Goal: Task Accomplishment & Management: Manage account settings

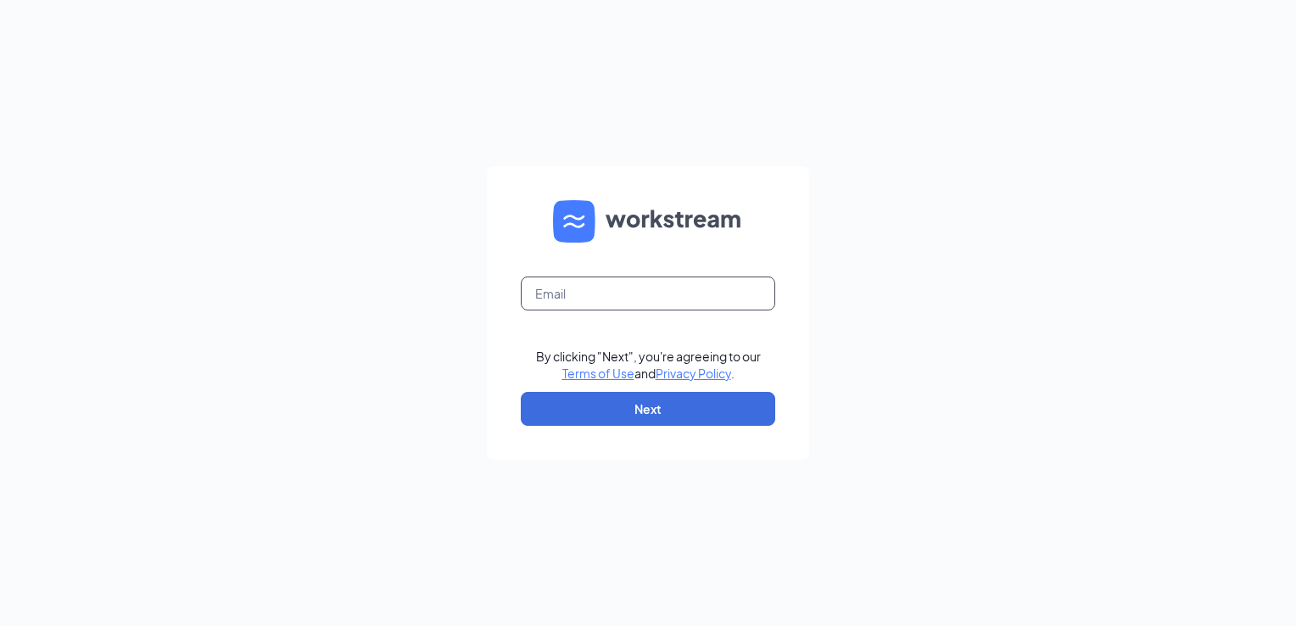
click at [666, 285] on input "text" at bounding box center [648, 293] width 254 height 34
type input "[EMAIL_ADDRESS][DOMAIN_NAME]"
click at [679, 405] on button "Next" at bounding box center [648, 409] width 254 height 34
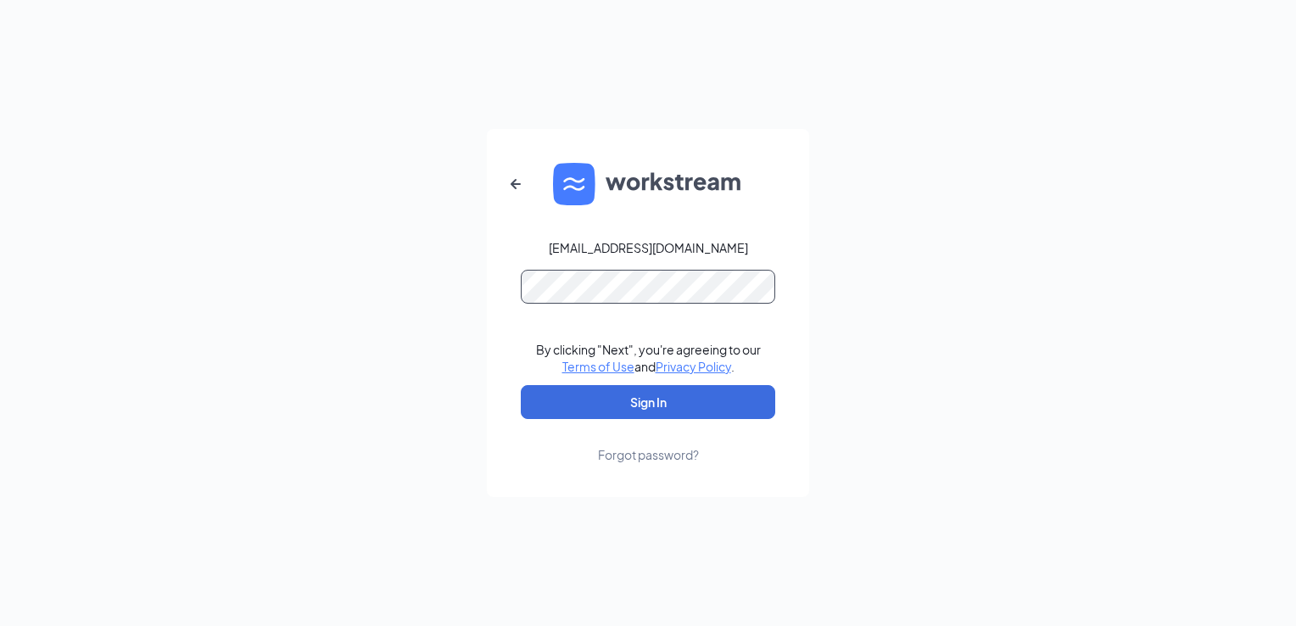
click at [521, 385] on button "Sign In" at bounding box center [648, 402] width 254 height 34
click at [673, 405] on button "Sign In" at bounding box center [648, 402] width 254 height 34
click at [521, 385] on button "Sign In" at bounding box center [648, 402] width 254 height 34
click at [617, 458] on div "Forgot password?" at bounding box center [648, 454] width 101 height 17
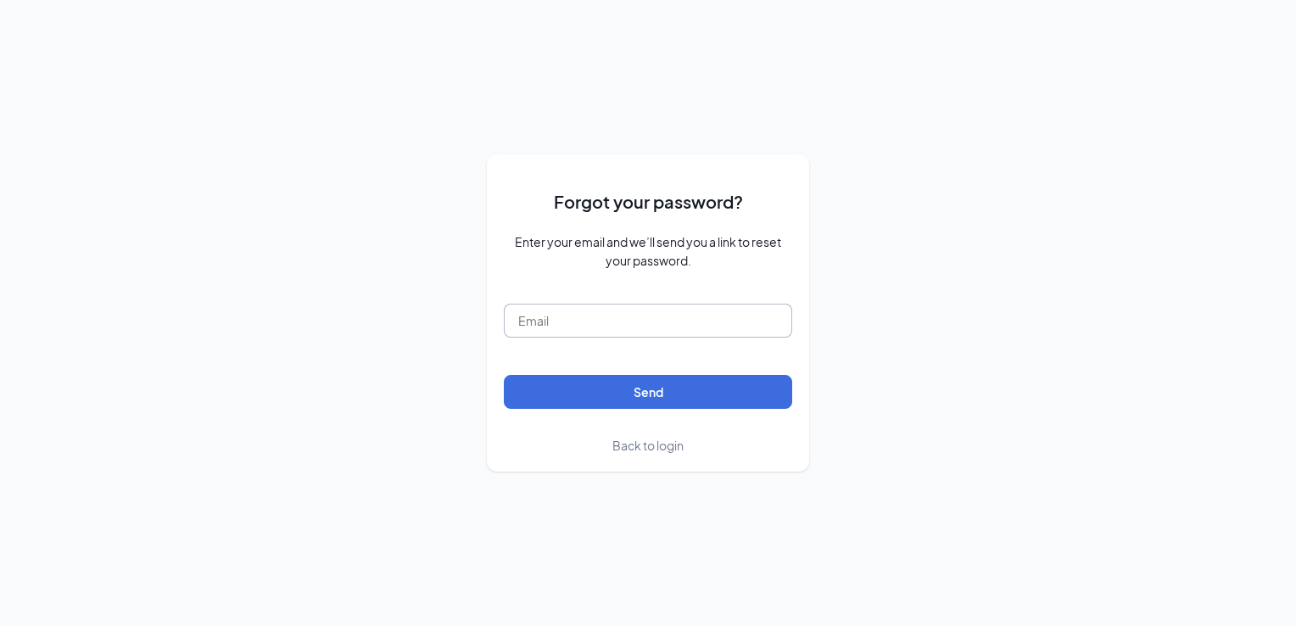
click at [570, 336] on input "text" at bounding box center [648, 321] width 288 height 34
type input "jmarksberry@donatos.com"
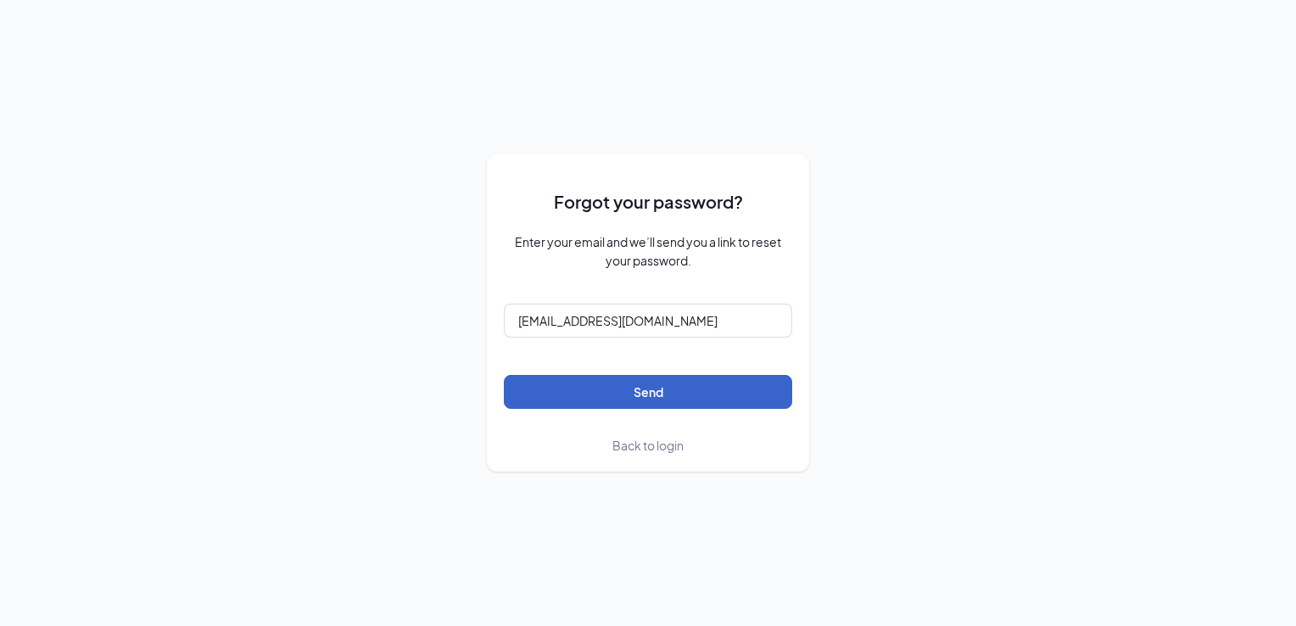
click at [746, 402] on button "Send" at bounding box center [648, 392] width 288 height 34
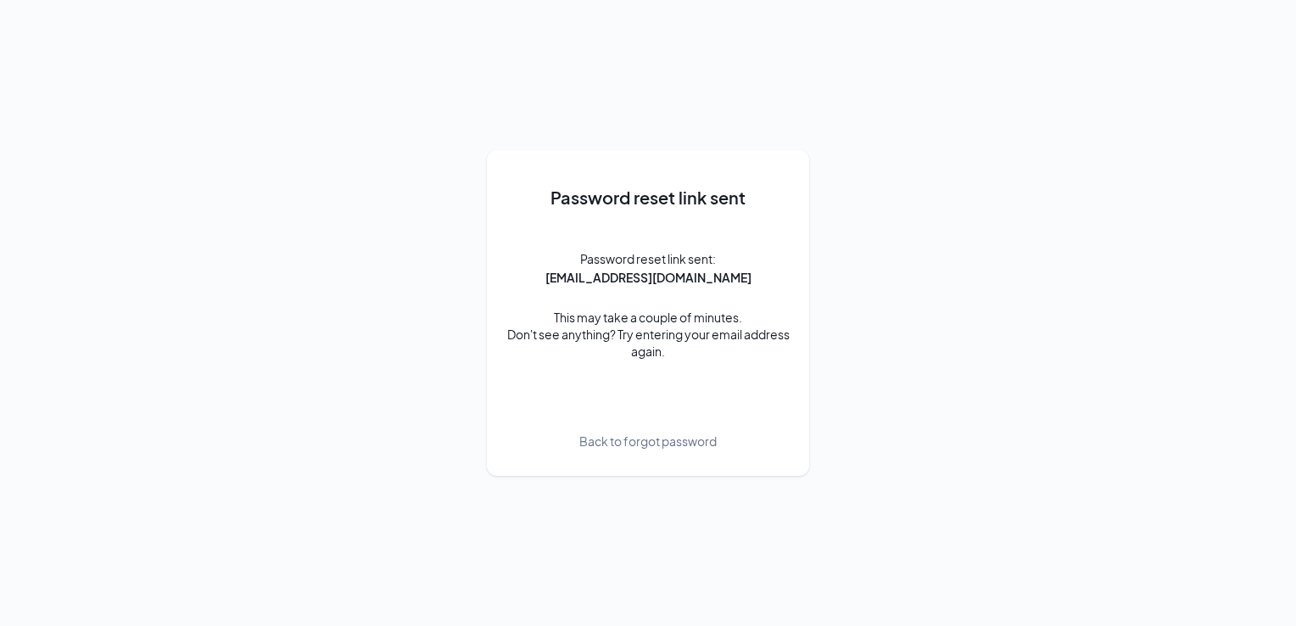
click at [720, 388] on div "Password reset link sent Password reset link sent: jmarksberry@donatos.com This…" at bounding box center [648, 313] width 288 height 292
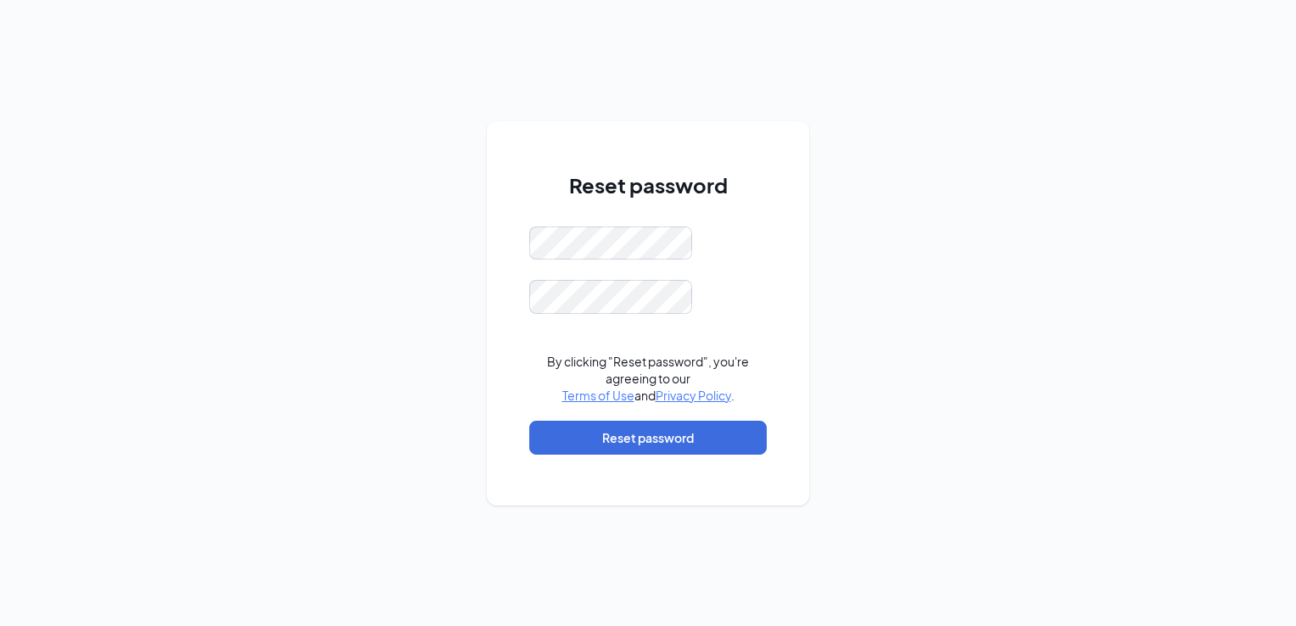
click at [953, 517] on div "Reset password By clicking "Reset password", you're agreeing to our Terms of Us…" at bounding box center [648, 313] width 1296 height 626
click at [605, 443] on button "Reset password" at bounding box center [647, 438] width 237 height 34
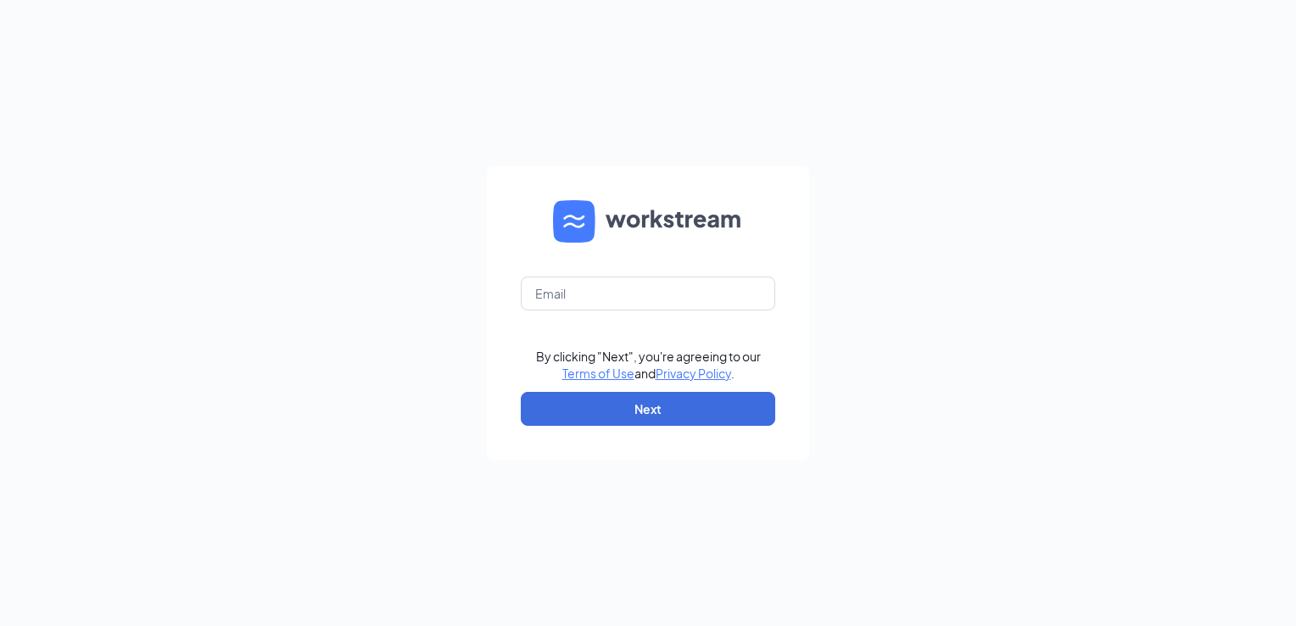
click at [740, 103] on div "By clicking "Next", you're agreeing to our Terms of Use and Privacy Policy . Ne…" at bounding box center [648, 313] width 1296 height 626
click at [336, 116] on div "By clicking "Next", you're agreeing to our Terms of Use and Privacy Policy . Ne…" at bounding box center [648, 313] width 1296 height 626
click at [622, 25] on div "By clicking "Next", you're agreeing to our Terms of Use and Privacy Policy . Ne…" at bounding box center [648, 313] width 1296 height 626
click at [554, 316] on form "By clicking "Next", you're agreeing to our Terms of Use and Privacy Policy . Ne…" at bounding box center [648, 312] width 322 height 293
click at [560, 297] on input "text" at bounding box center [648, 293] width 254 height 34
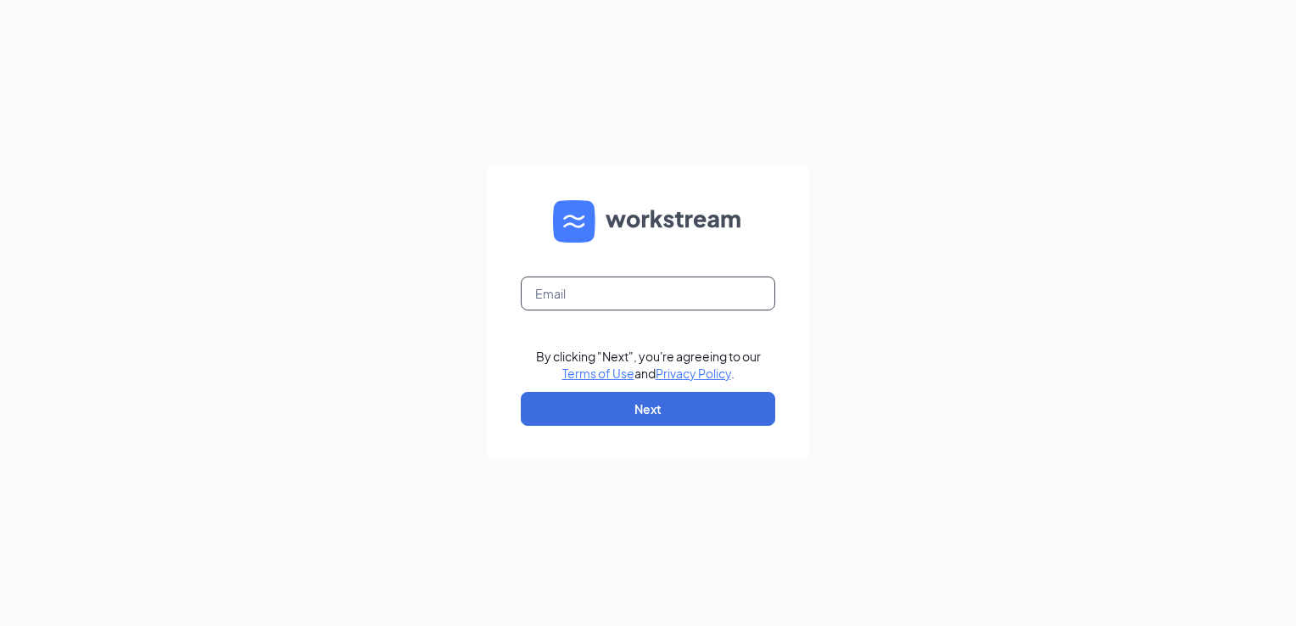
type input "jmarksberry@donatos.com"
click at [722, 404] on button "Next" at bounding box center [648, 409] width 254 height 34
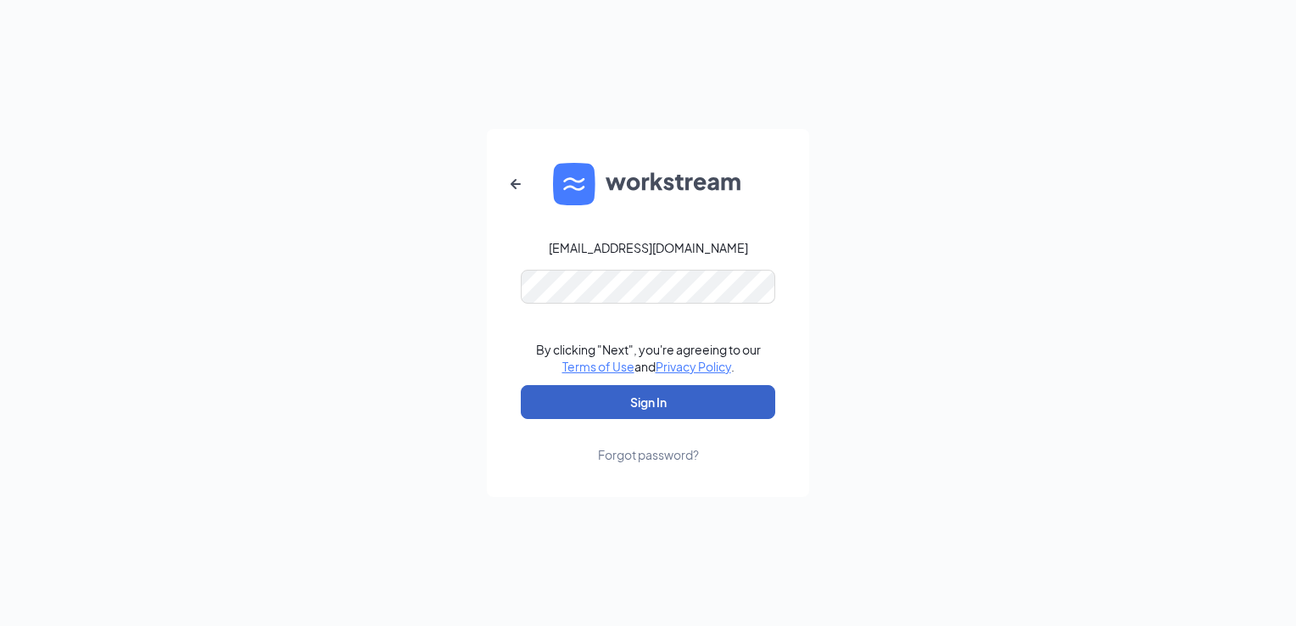
click at [583, 395] on button "Sign In" at bounding box center [648, 402] width 254 height 34
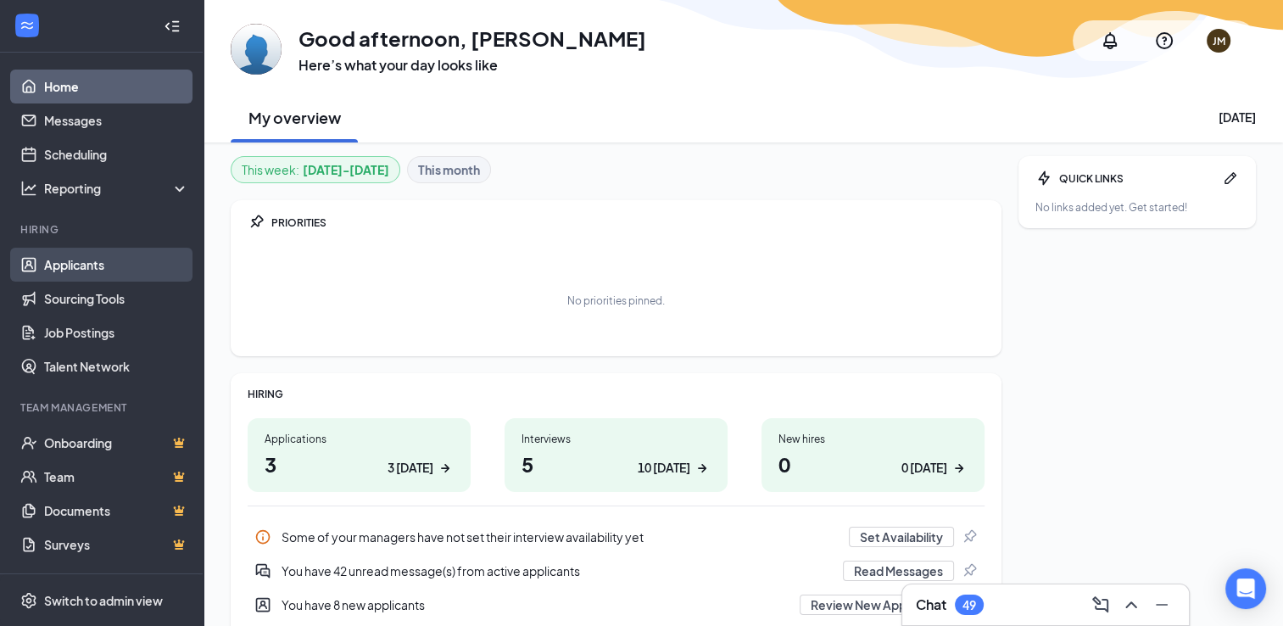
click at [59, 260] on link "Applicants" at bounding box center [116, 265] width 145 height 34
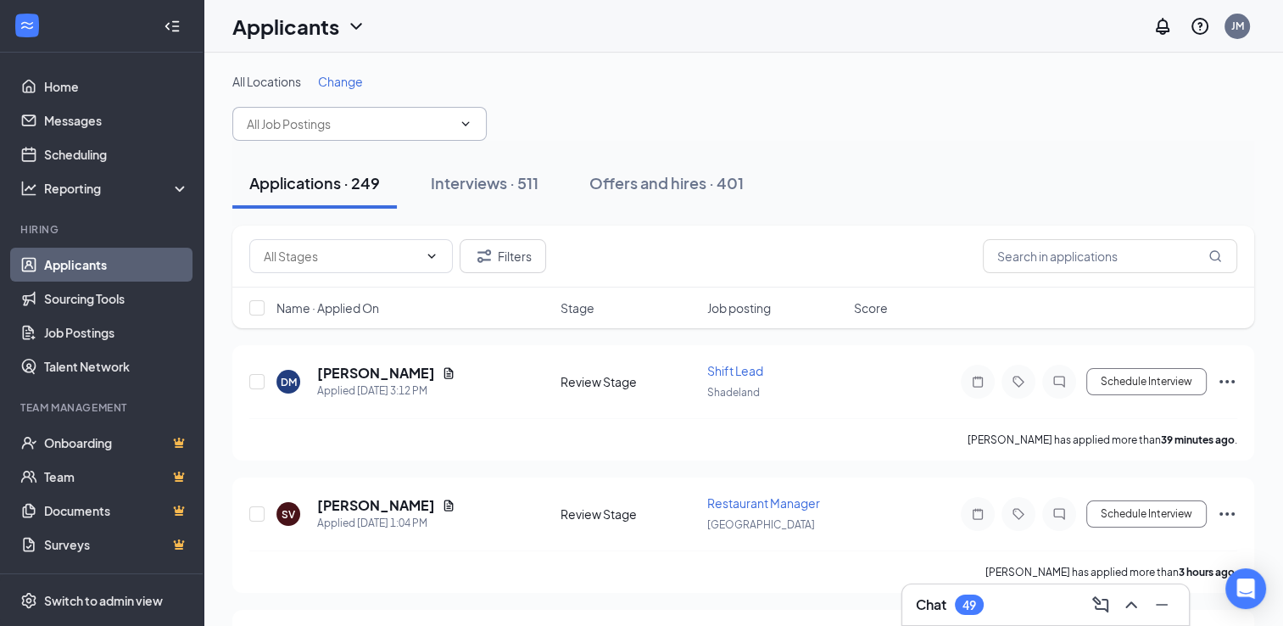
click at [264, 131] on input "text" at bounding box center [349, 124] width 205 height 19
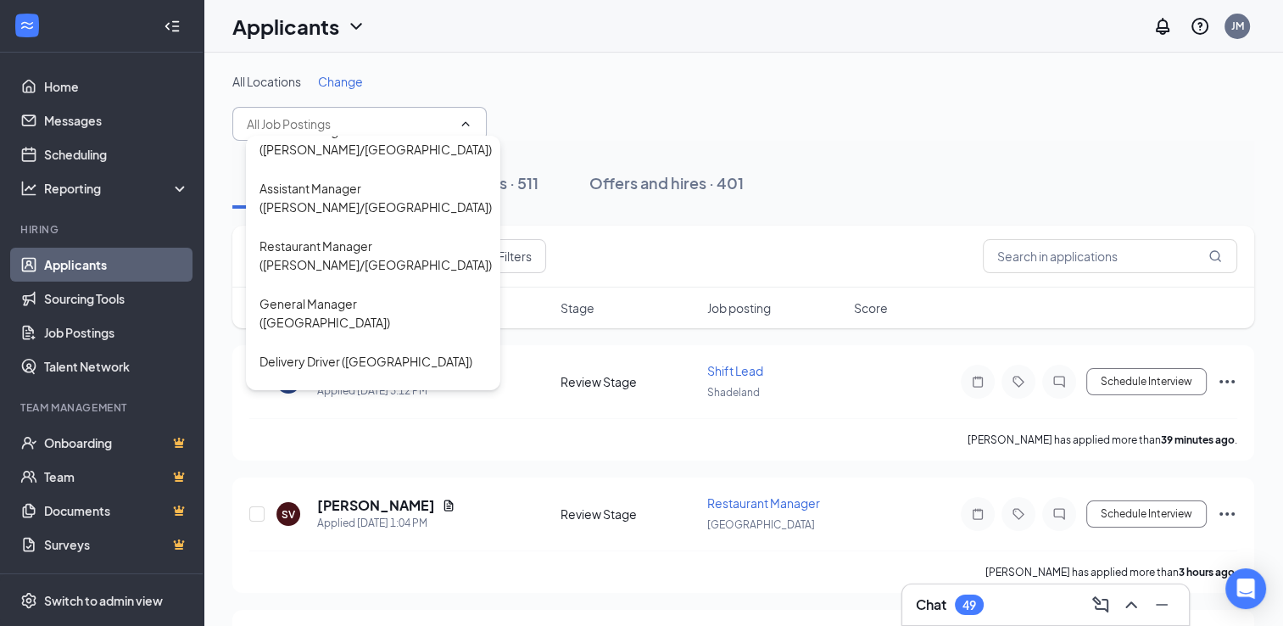
scroll to position [2855, 0]
type input "Team Member (Mooresville)"
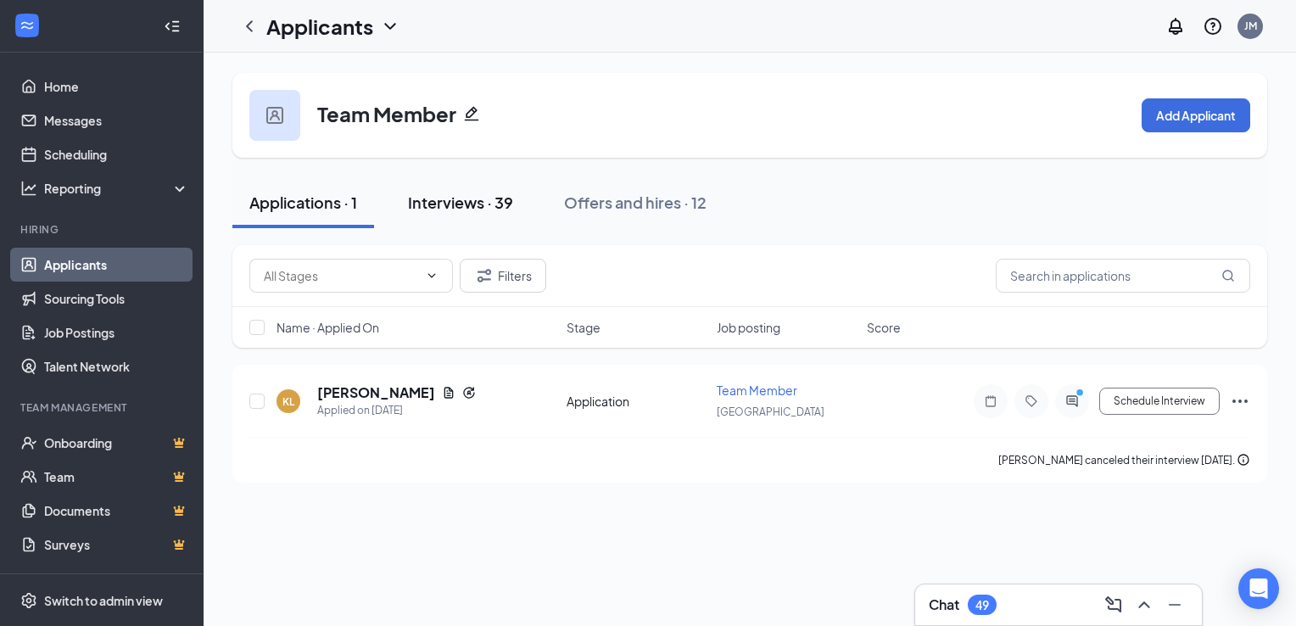
click at [448, 201] on div "Interviews · 39" at bounding box center [460, 202] width 105 height 21
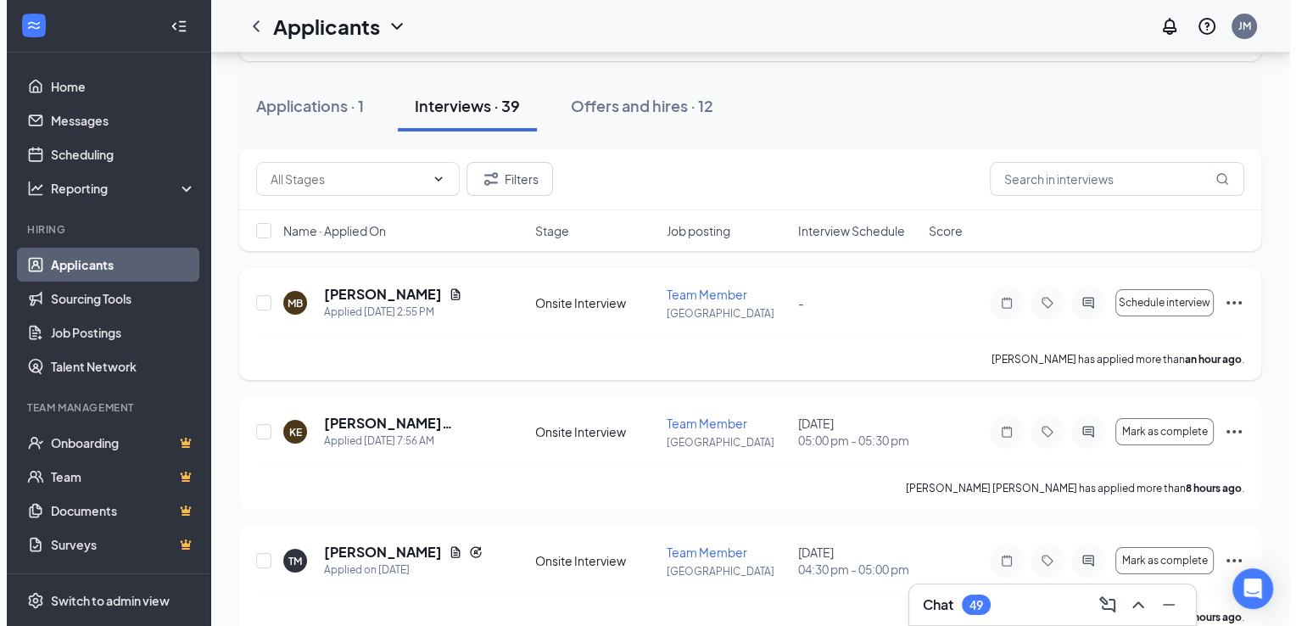
scroll to position [93, 0]
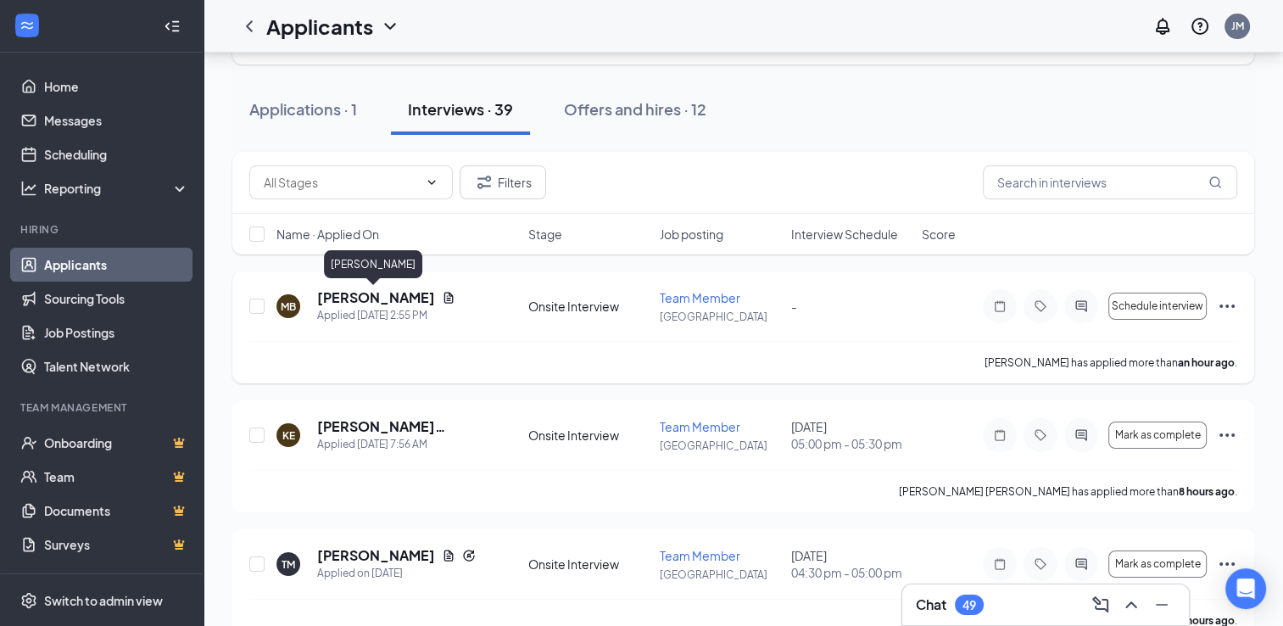
click at [366, 294] on h5 "Michael Ballard" at bounding box center [376, 297] width 118 height 19
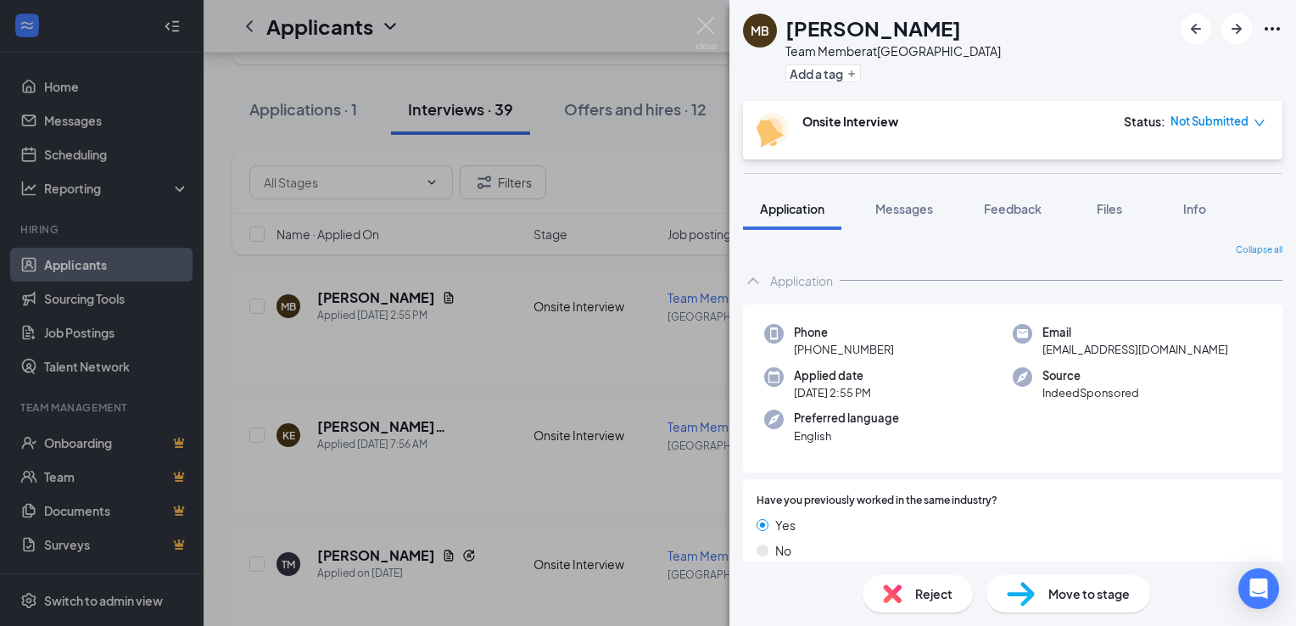
click at [402, 433] on div "MB Michael Ballard Team Member at Mooresville Add a tag Onsite Interview Status…" at bounding box center [648, 313] width 1296 height 626
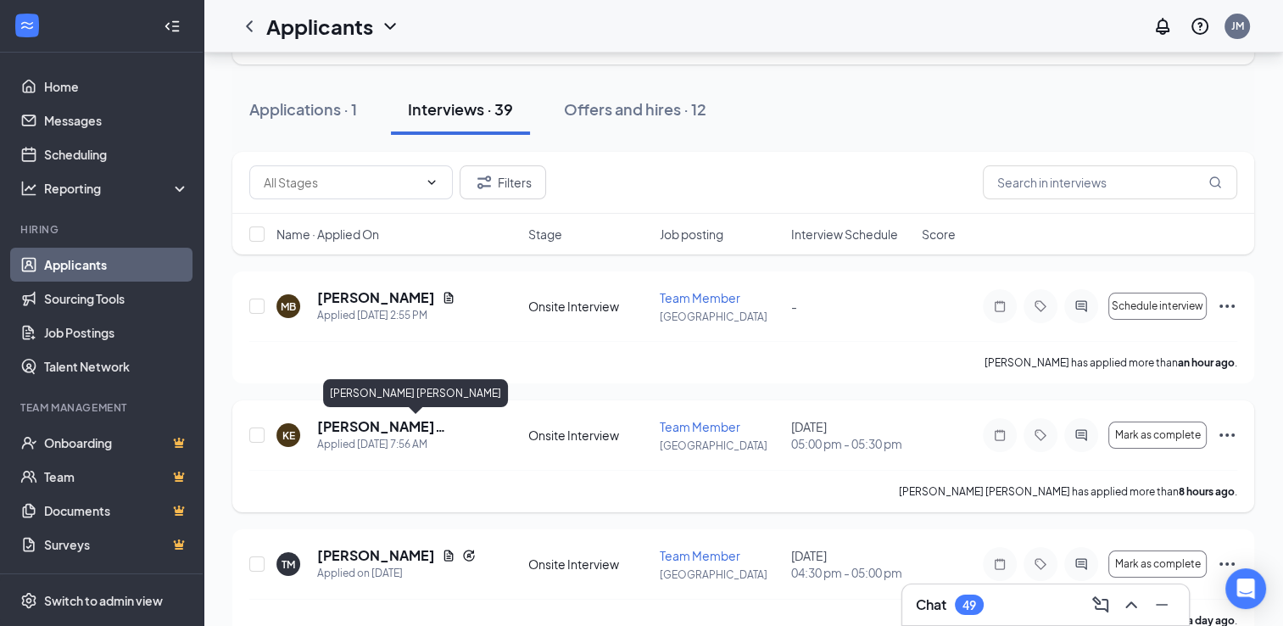
click at [367, 429] on h5 "Knox Eickman" at bounding box center [399, 426] width 165 height 19
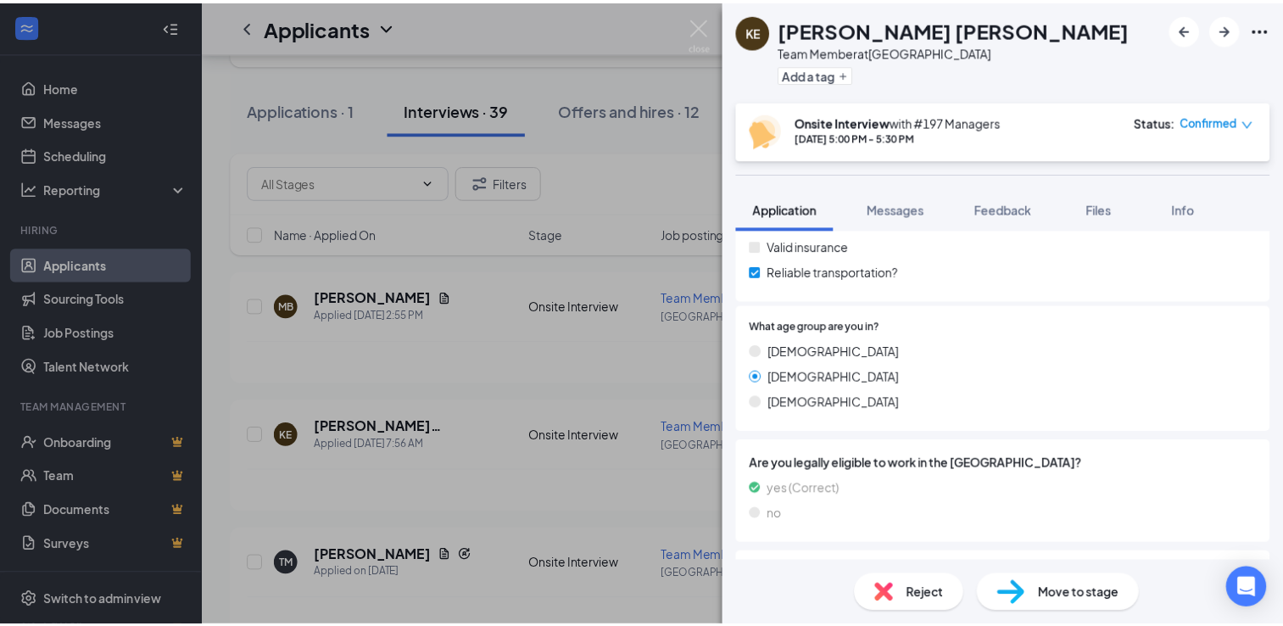
scroll to position [841, 0]
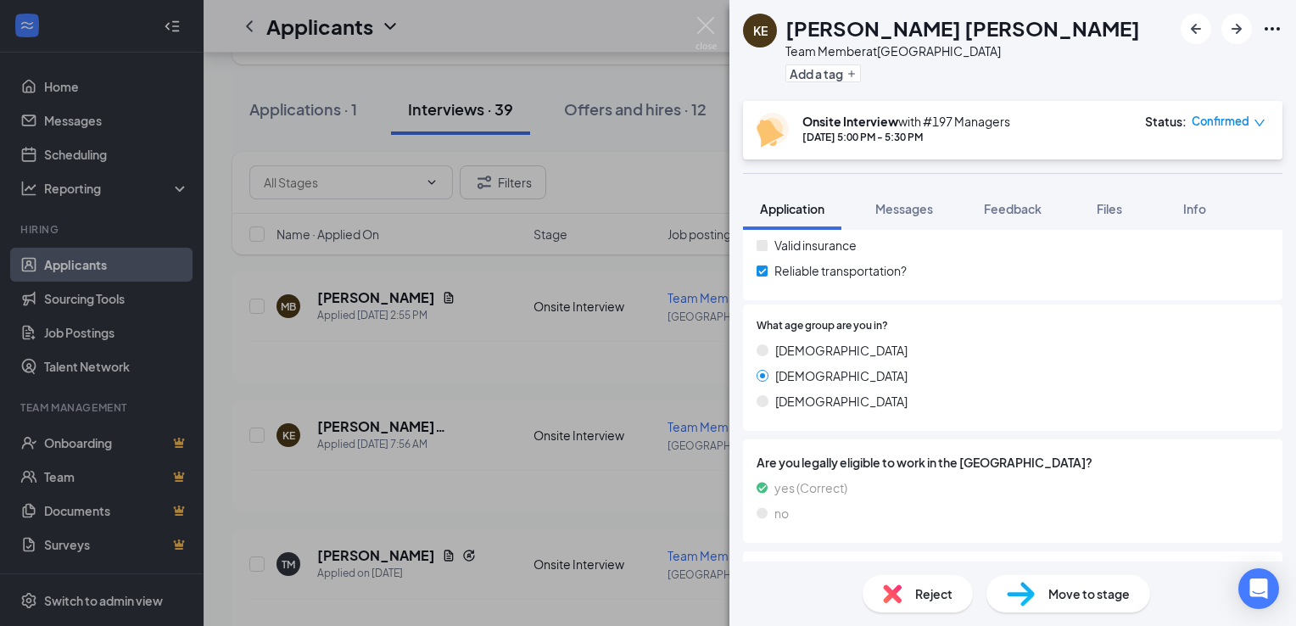
click at [651, 368] on div "KE Knox Eickman Team Member at Mooresville Add a tag Onsite Interview with #197…" at bounding box center [648, 313] width 1296 height 626
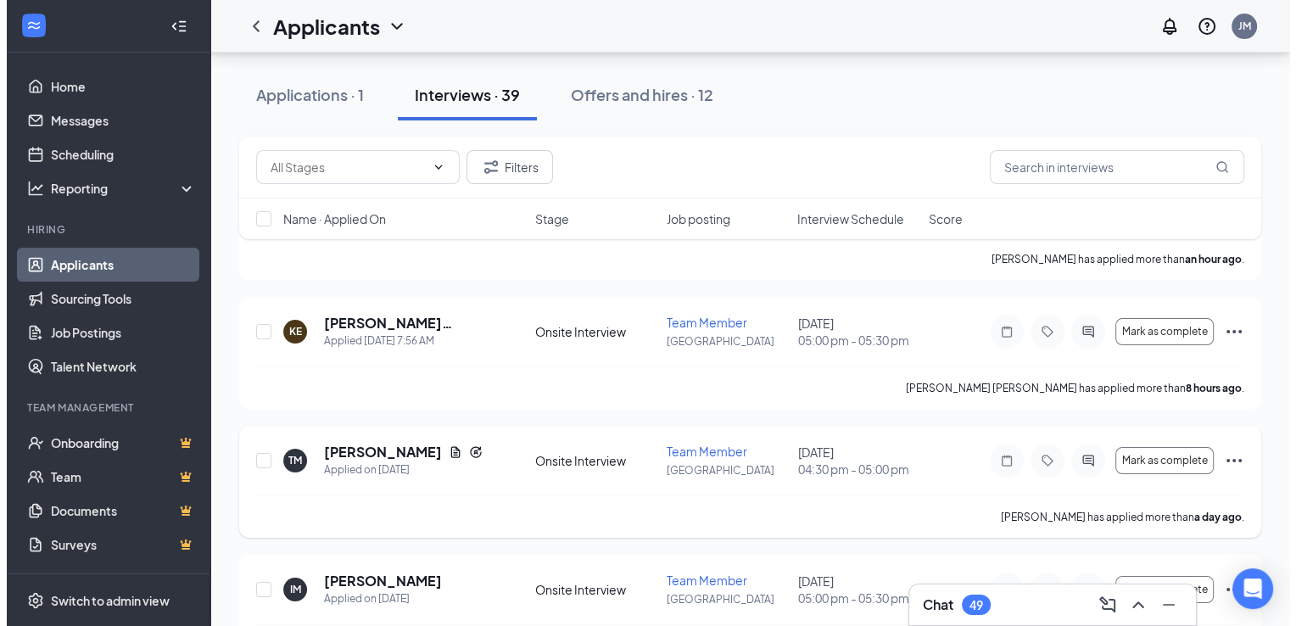
scroll to position [198, 0]
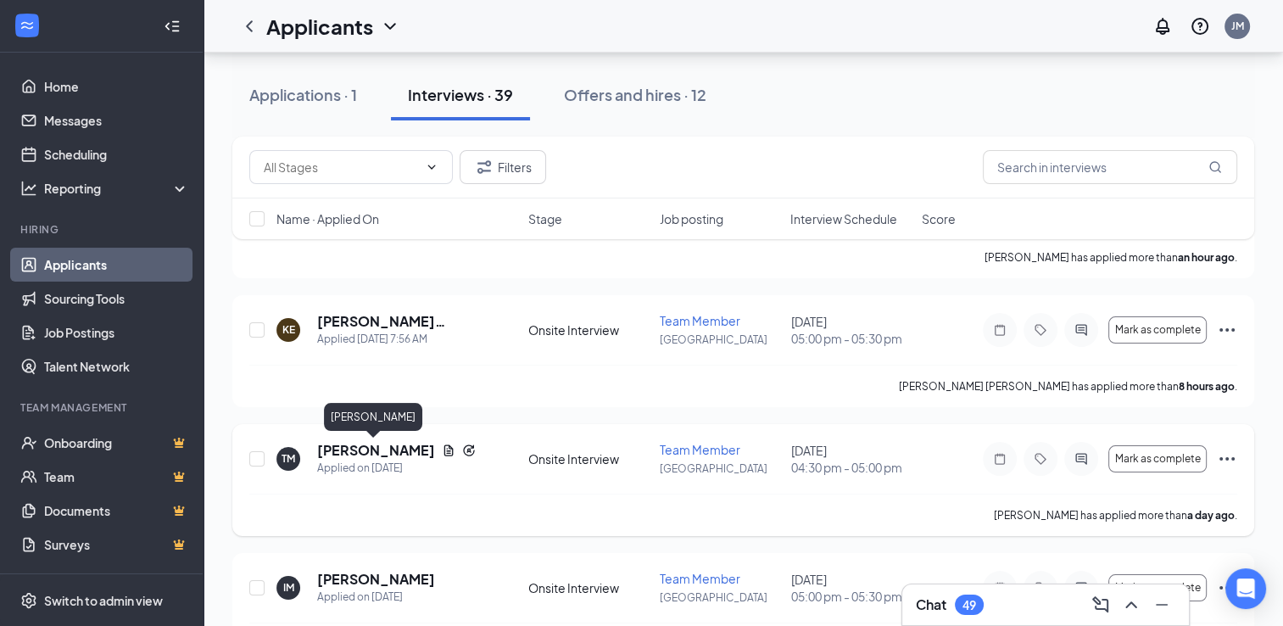
click at [391, 449] on h5 "Tamara Meyers" at bounding box center [376, 450] width 118 height 19
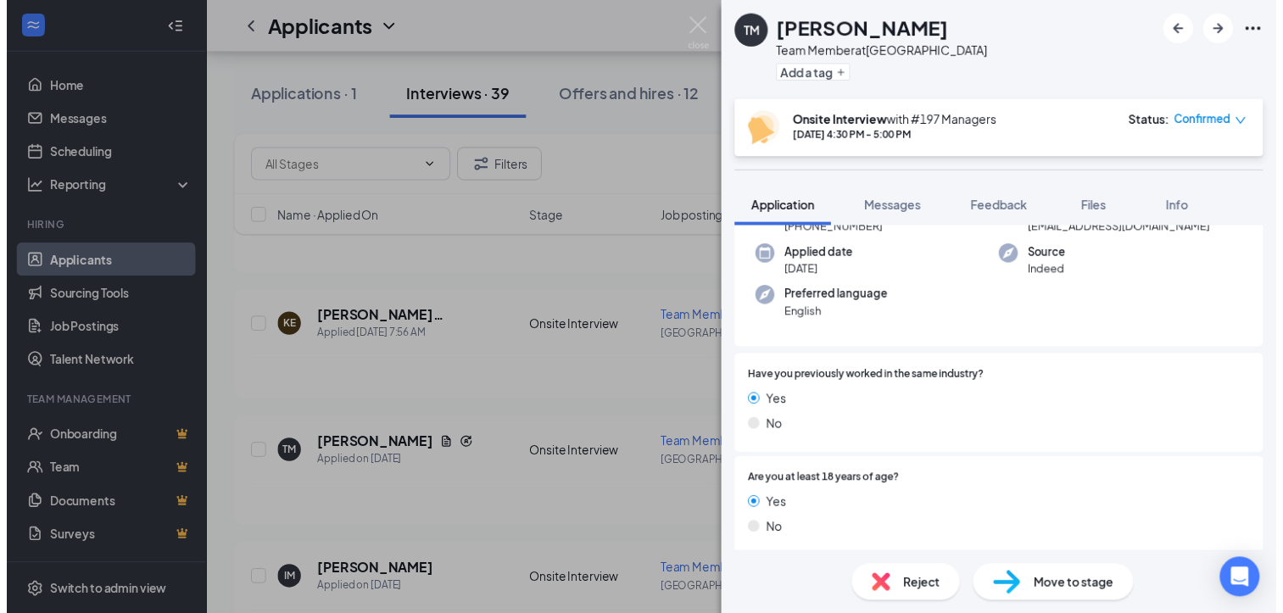
scroll to position [176, 0]
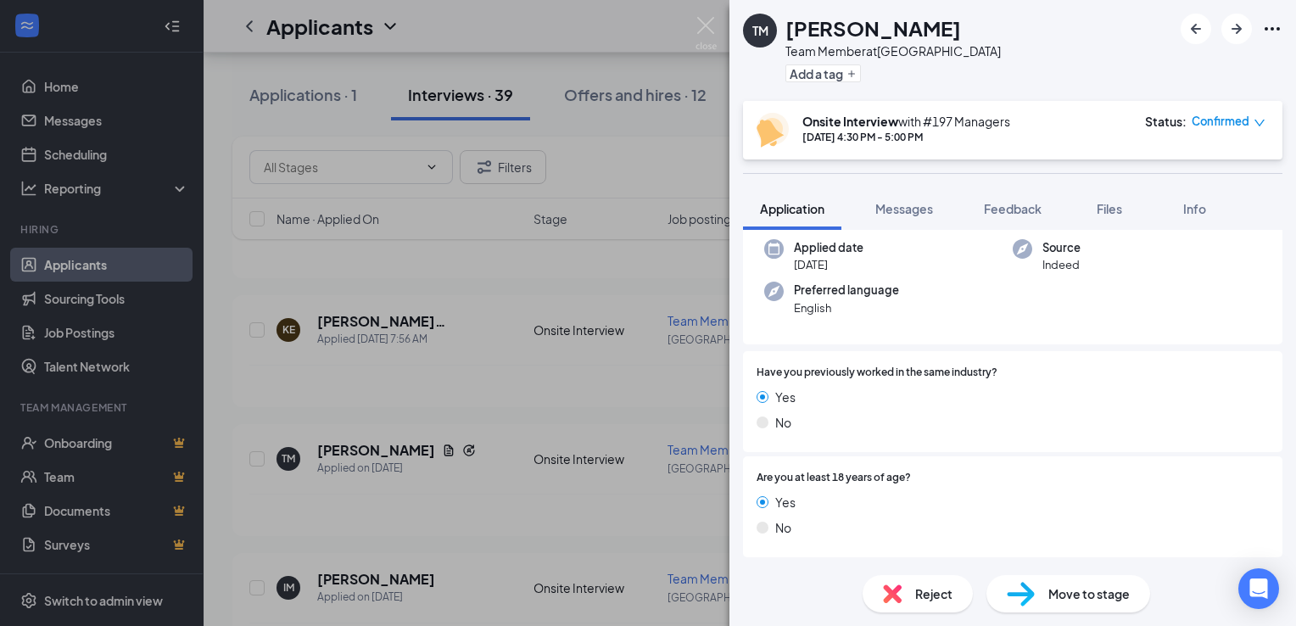
click at [396, 513] on div "TM Tamara Meyers Team Member at Mooresville Add a tag Onsite Interview with #19…" at bounding box center [648, 313] width 1296 height 626
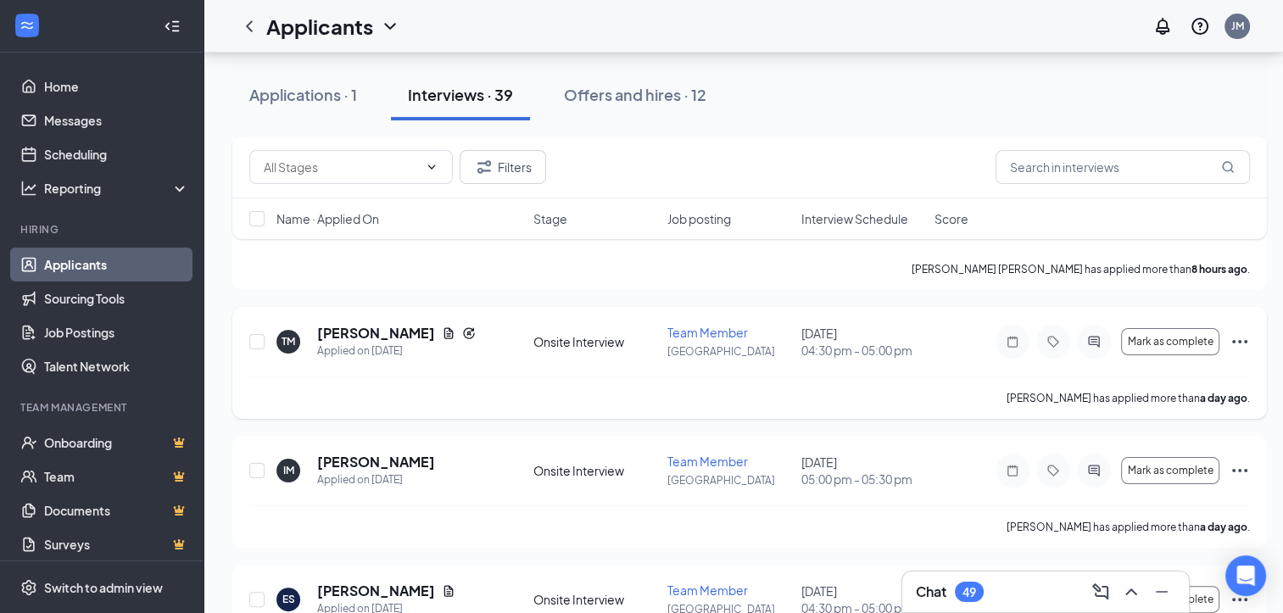
scroll to position [316, 2]
click at [352, 460] on h5 "Ian Moseley" at bounding box center [376, 462] width 118 height 19
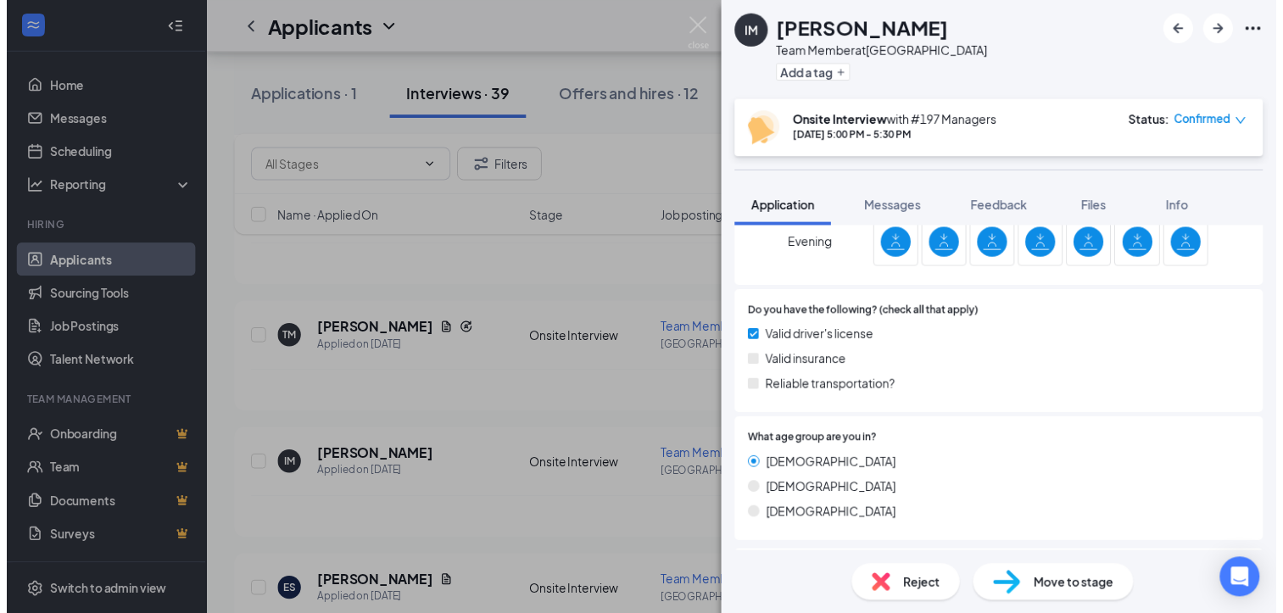
scroll to position [719, 0]
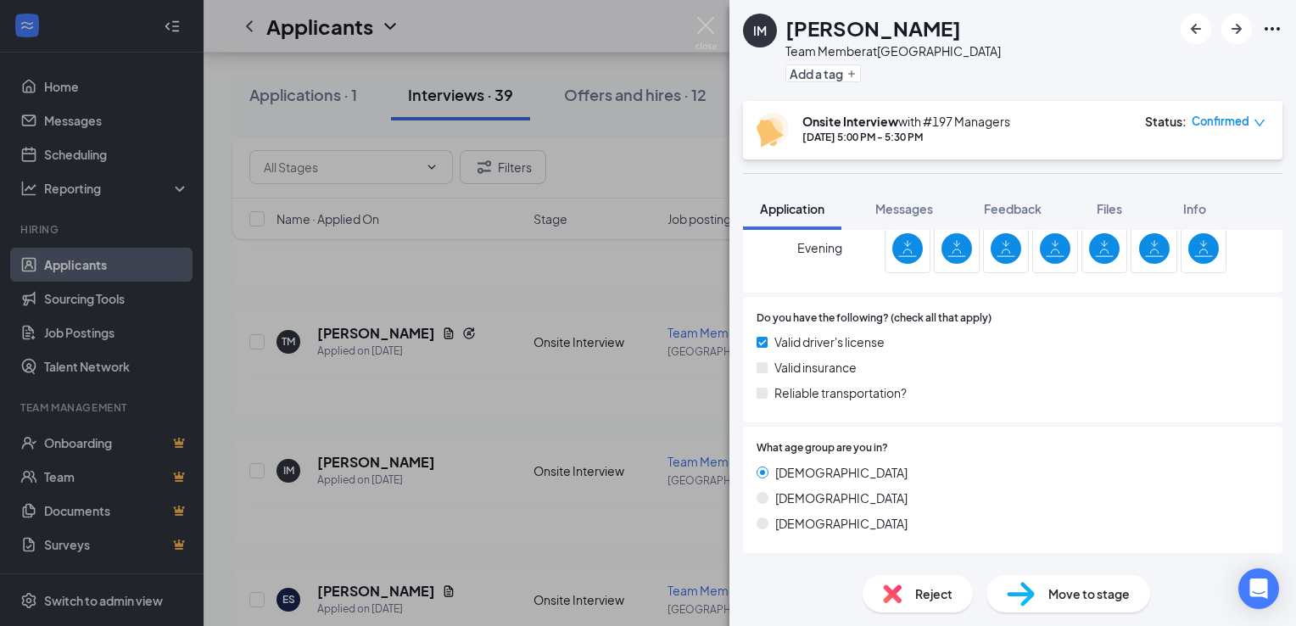
click at [399, 522] on div "IM Ian Moseley Team Member at Mooresville Add a tag Onsite Interview with #197 …" at bounding box center [648, 313] width 1296 height 626
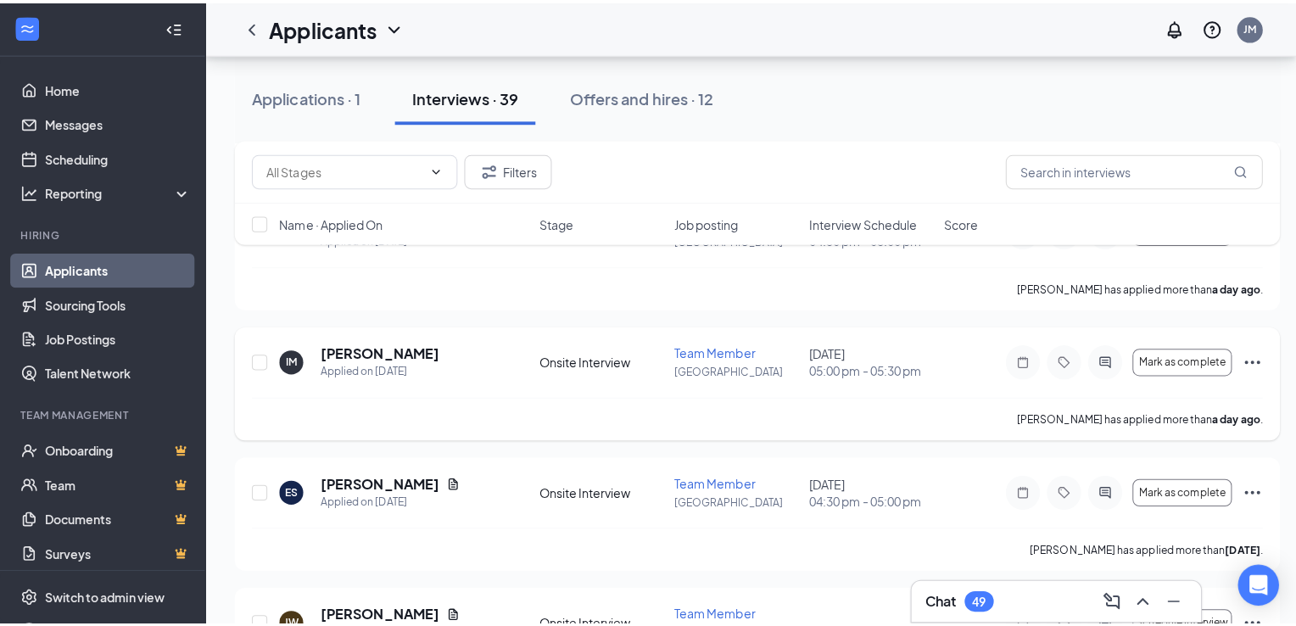
scroll to position [431, 0]
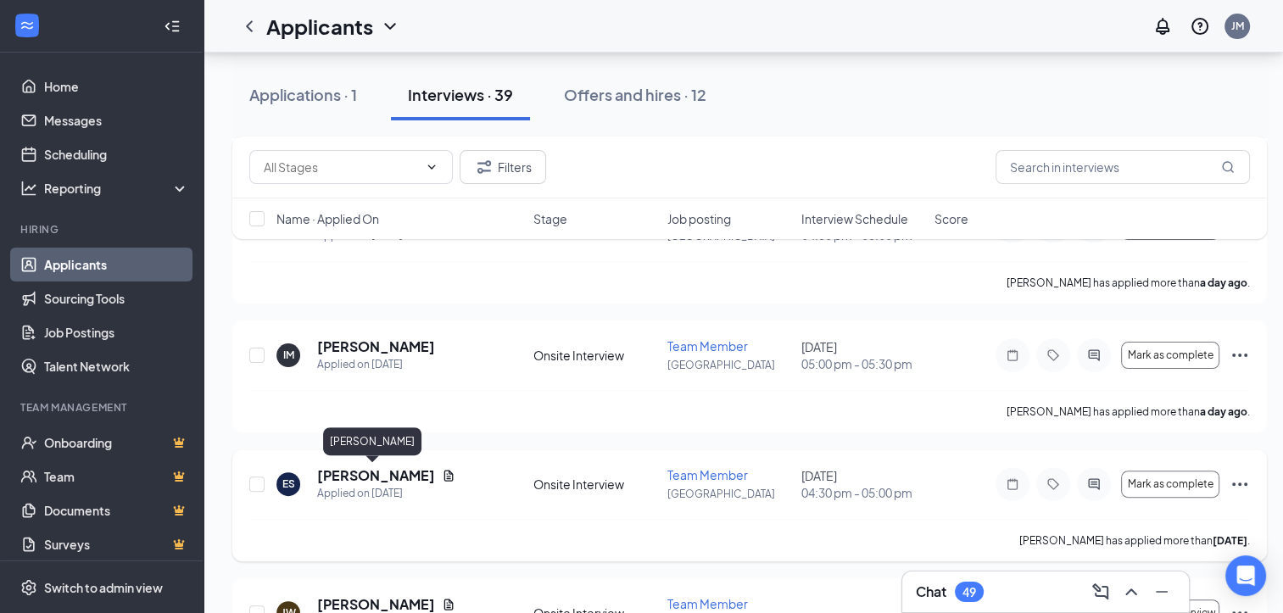
click at [375, 471] on h5 "Elisabeth Starr" at bounding box center [376, 475] width 118 height 19
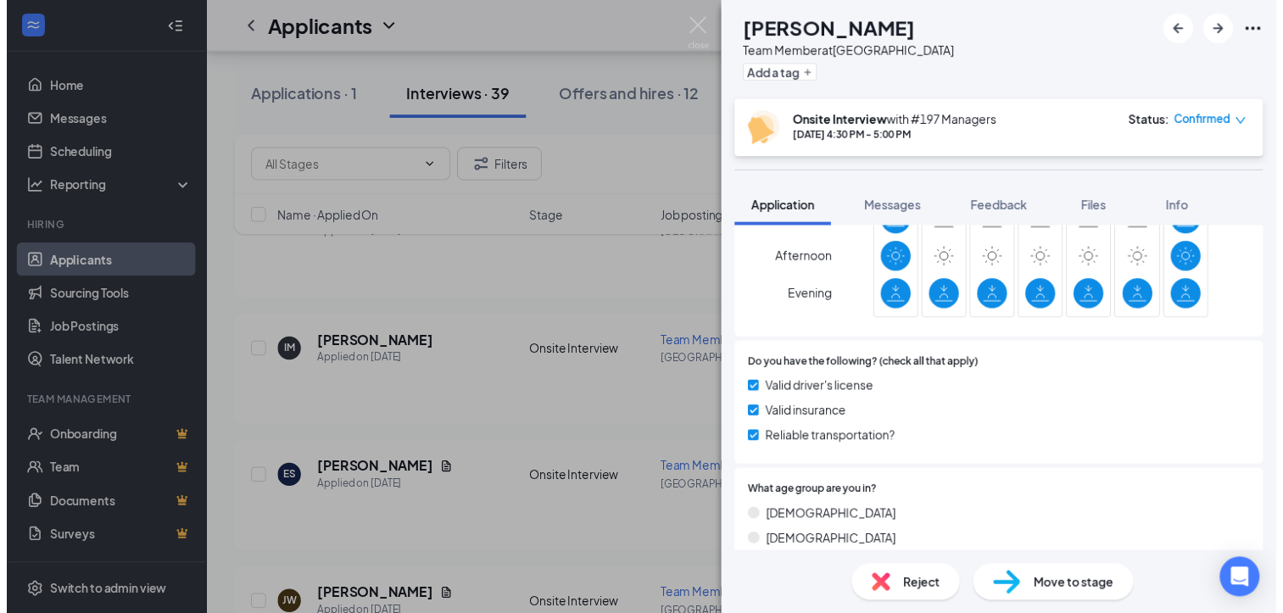
scroll to position [665, 0]
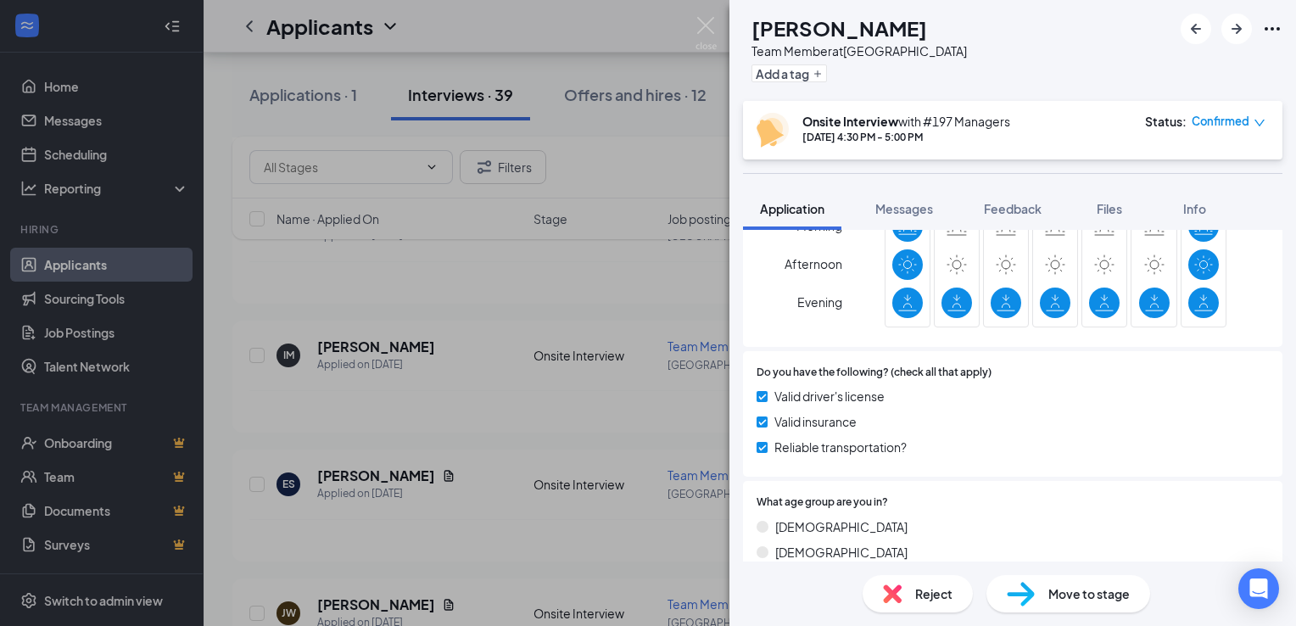
click at [624, 512] on div "ES Elisabeth Starr Team Member at Mooresville Add a tag Onsite Interview with #…" at bounding box center [648, 313] width 1296 height 626
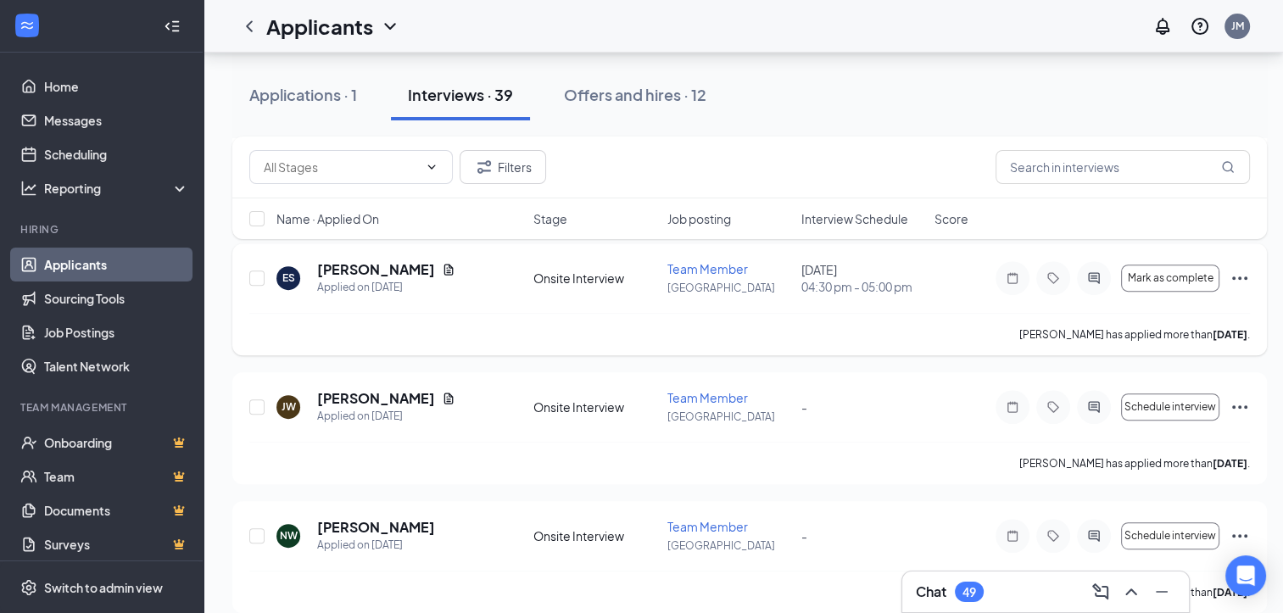
scroll to position [638, 7]
click at [372, 397] on h5 "Joseph Watson" at bounding box center [376, 397] width 118 height 19
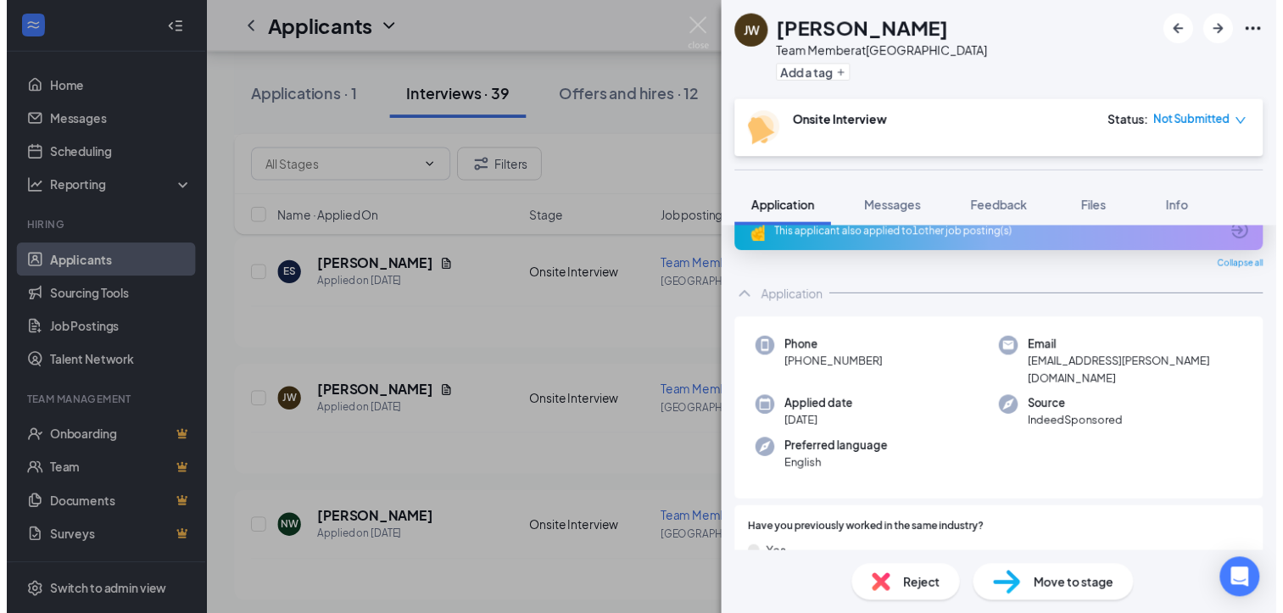
scroll to position [26, 0]
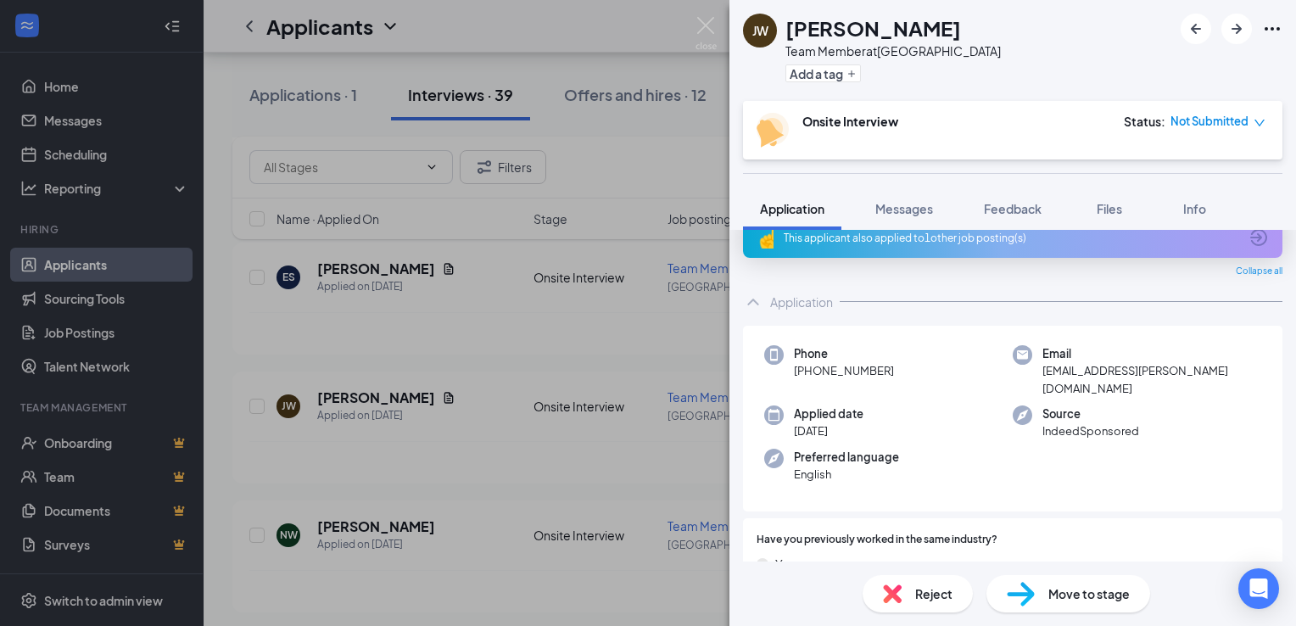
click at [429, 552] on div "JW Joseph Watson Team Member at Mooresville Add a tag Onsite Interview Status :…" at bounding box center [648, 313] width 1296 height 626
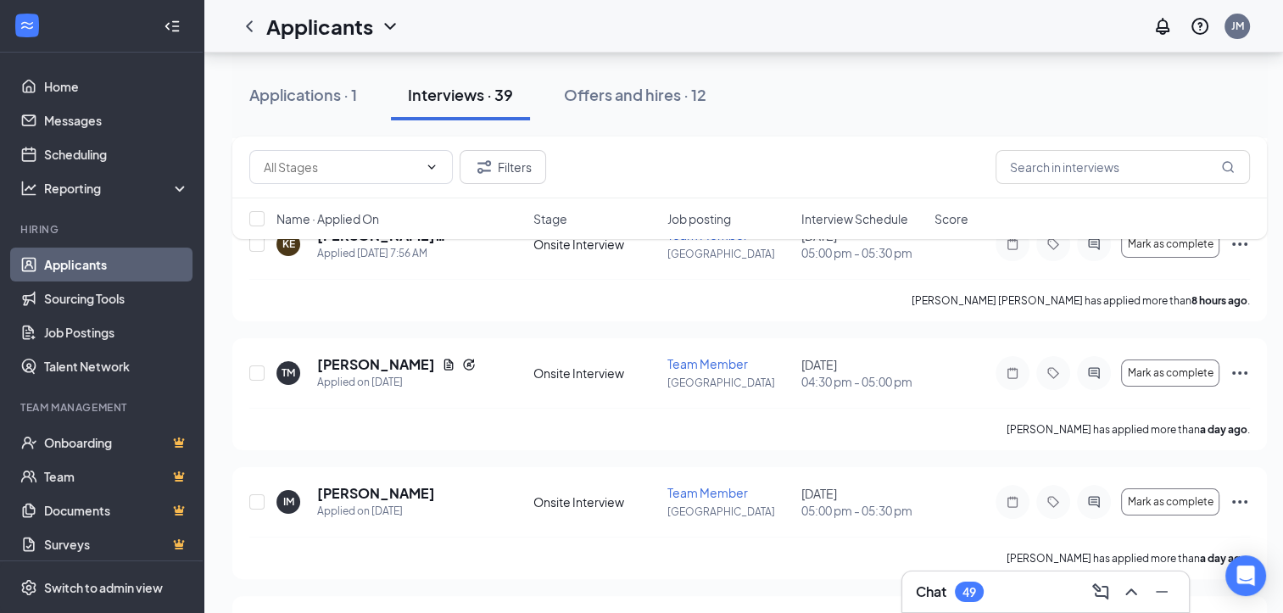
scroll to position [283, 0]
